Goal: Task Accomplishment & Management: Complete application form

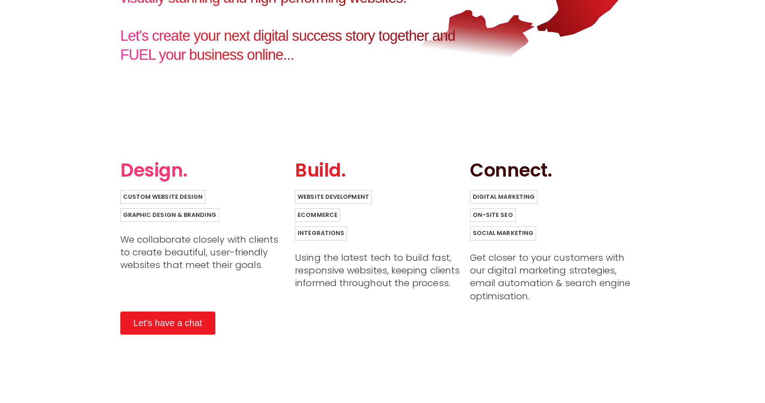
scroll to position [571, 0]
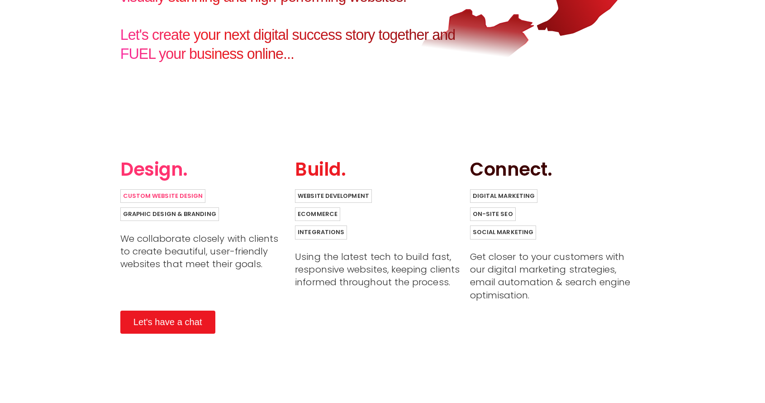
click at [170, 189] on link "Custom Website Design" at bounding box center [162, 196] width 85 height 14
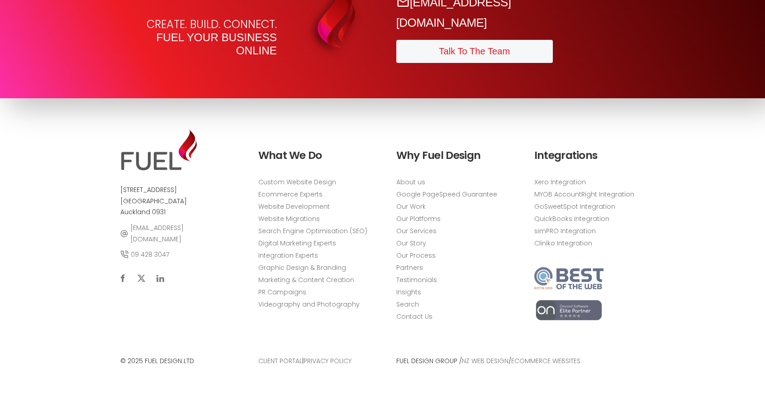
scroll to position [2916, 0]
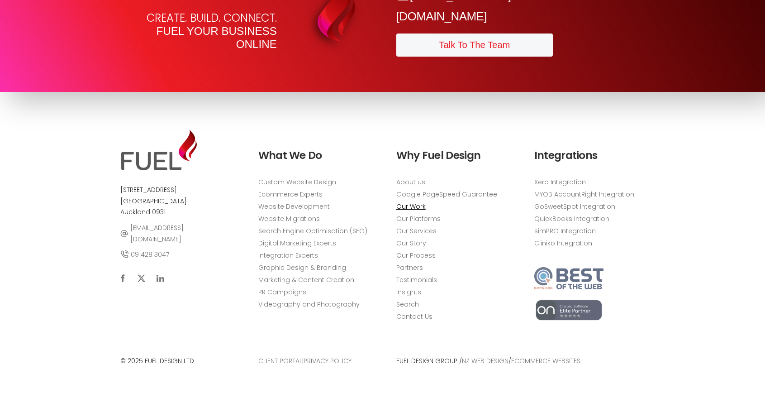
click at [417, 209] on link "Our Work" at bounding box center [410, 206] width 29 height 9
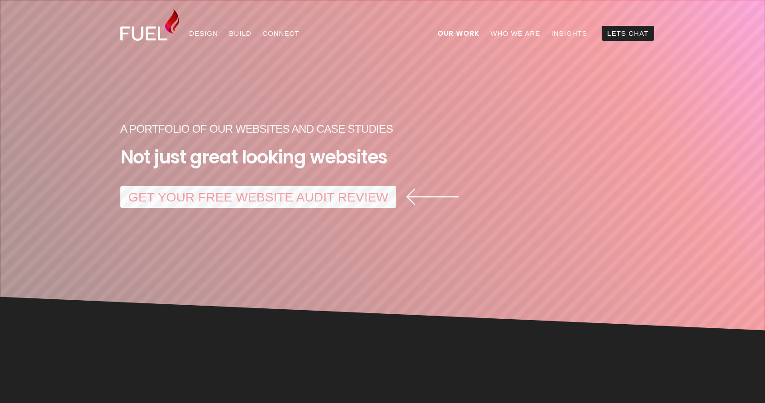
click at [346, 201] on link "GET YOUR FREE WEBSITE AUDIT REVIEW" at bounding box center [258, 197] width 276 height 22
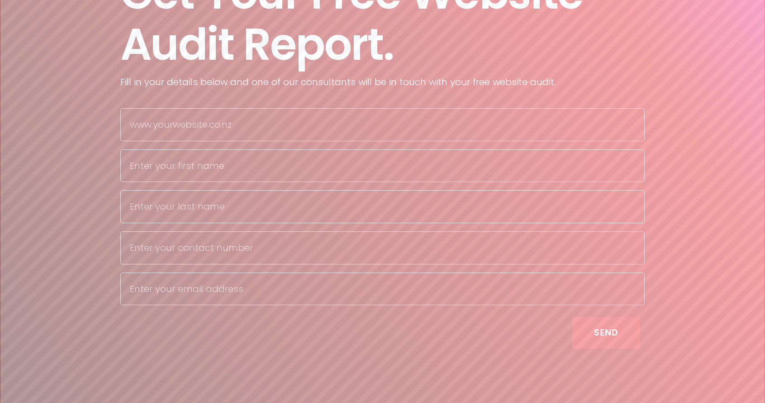
scroll to position [118, 0]
click at [280, 137] on input "text" at bounding box center [382, 123] width 525 height 33
type input "www.37southyachts.com"
type input "Sam"
type input "Green"
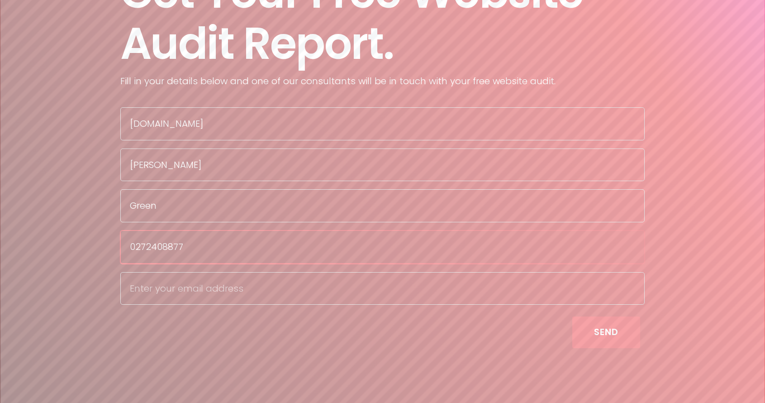
type input "0272408877"
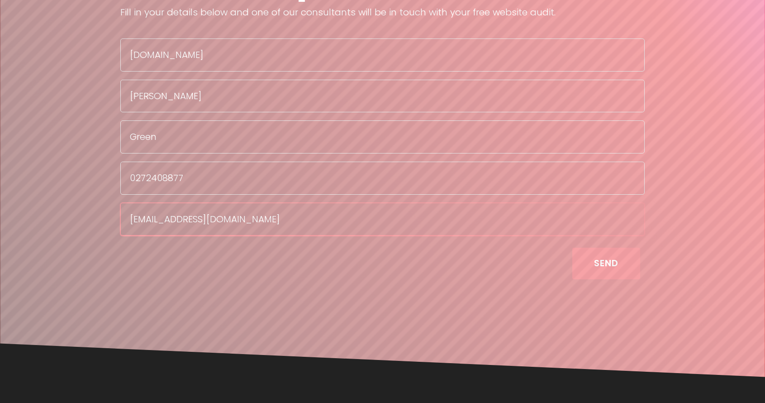
scroll to position [205, 0]
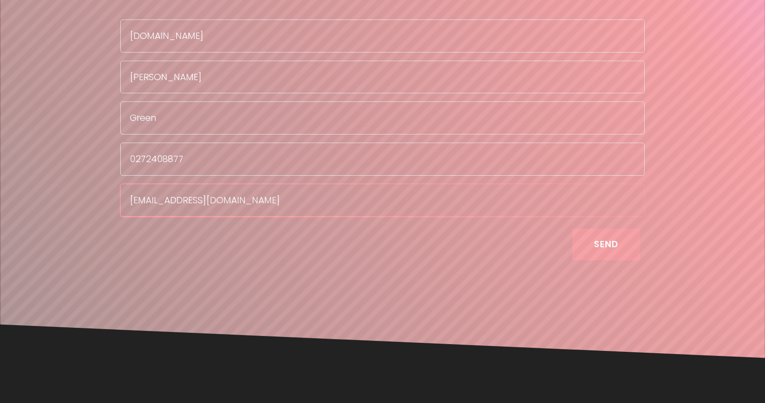
type input "[EMAIL_ADDRESS][DOMAIN_NAME]"
click at [611, 245] on button "Send" at bounding box center [606, 243] width 68 height 31
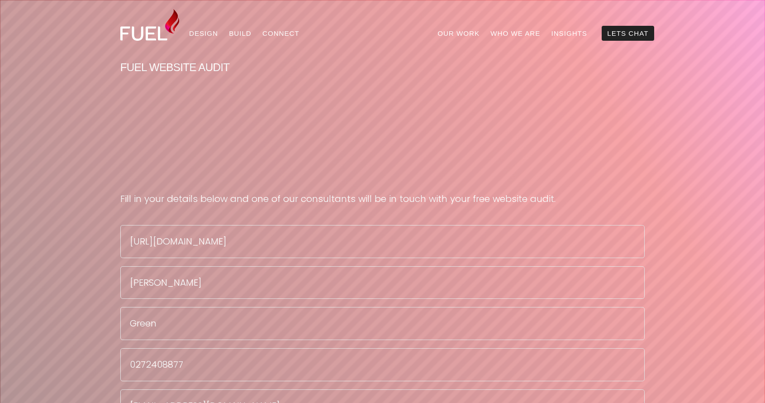
scroll to position [205, 0]
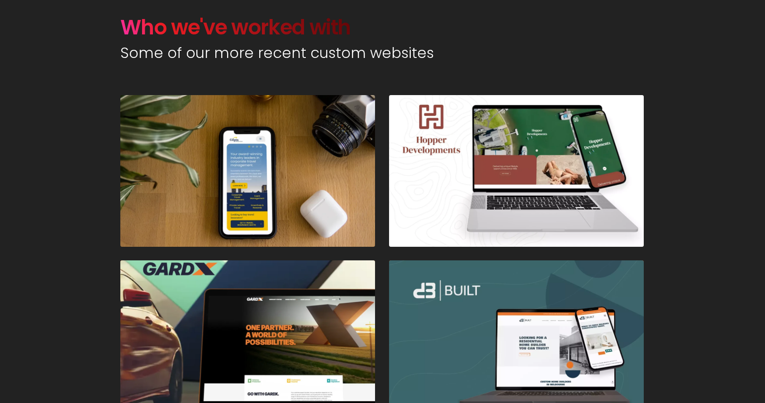
scroll to position [374, 0]
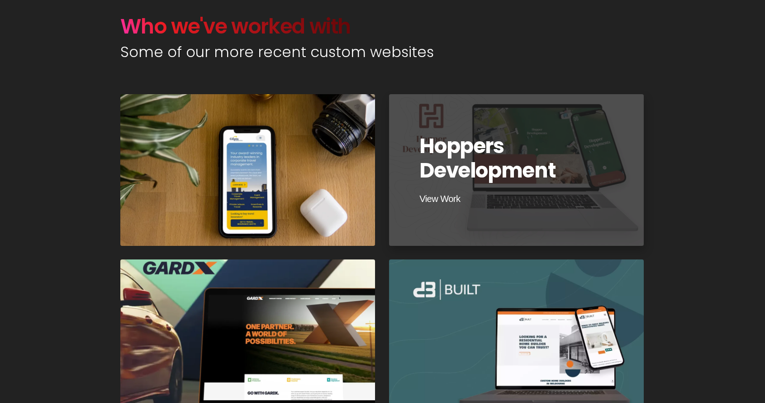
click at [502, 176] on div at bounding box center [516, 169] width 257 height 153
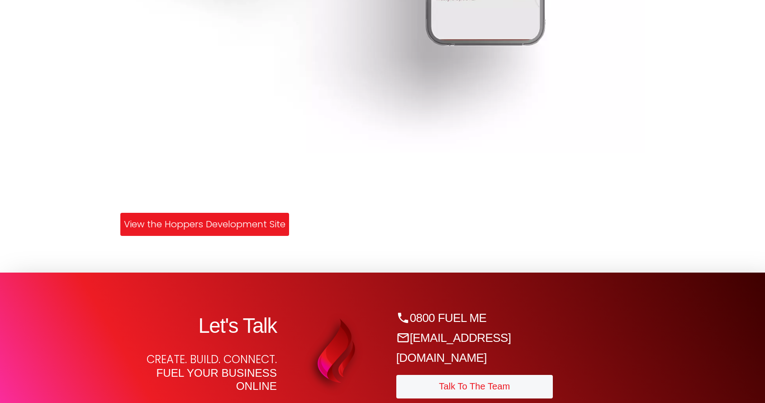
scroll to position [2394, 0]
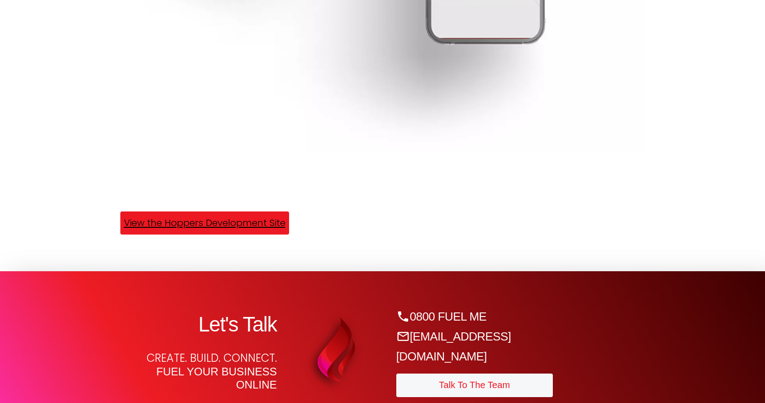
click at [228, 223] on link "View the Hoppers Development Site" at bounding box center [204, 222] width 169 height 23
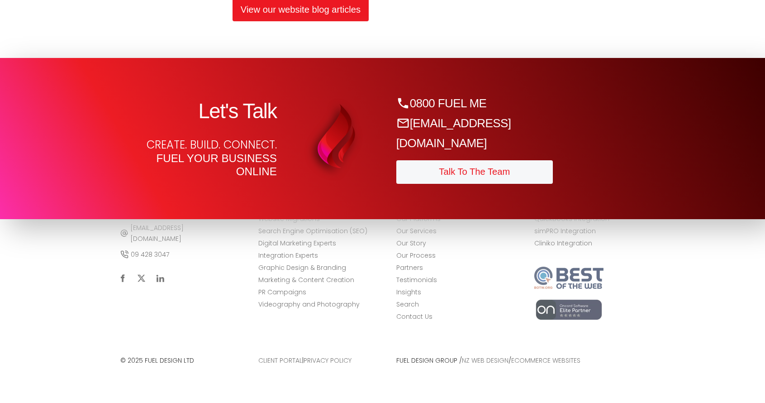
scroll to position [2790, 0]
